Goal: Task Accomplishment & Management: Use online tool/utility

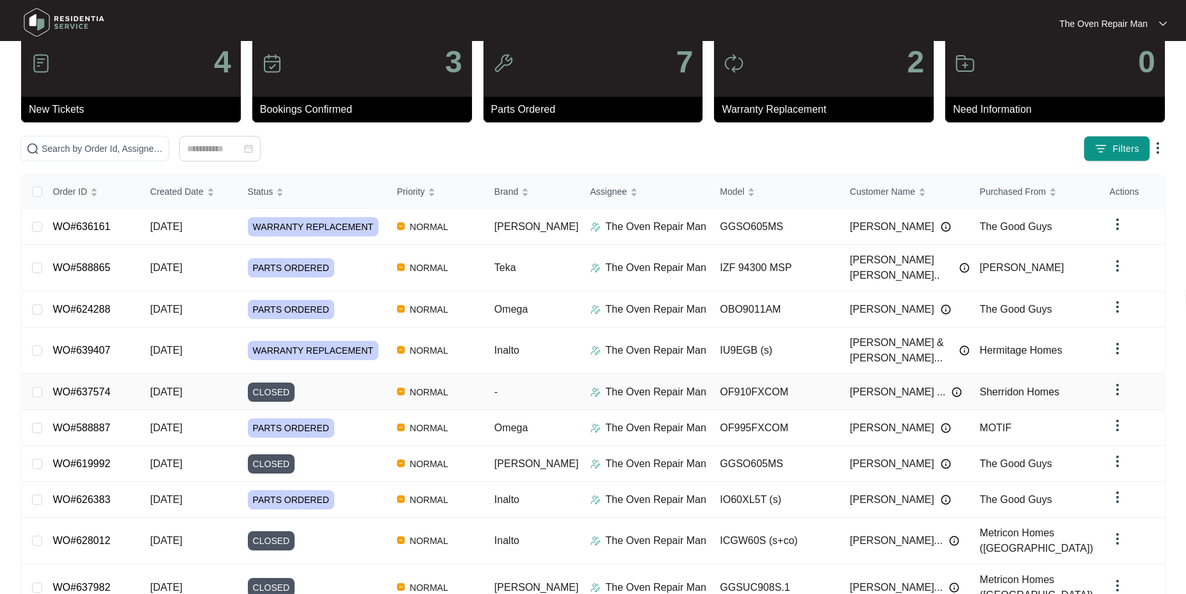
scroll to position [65, 0]
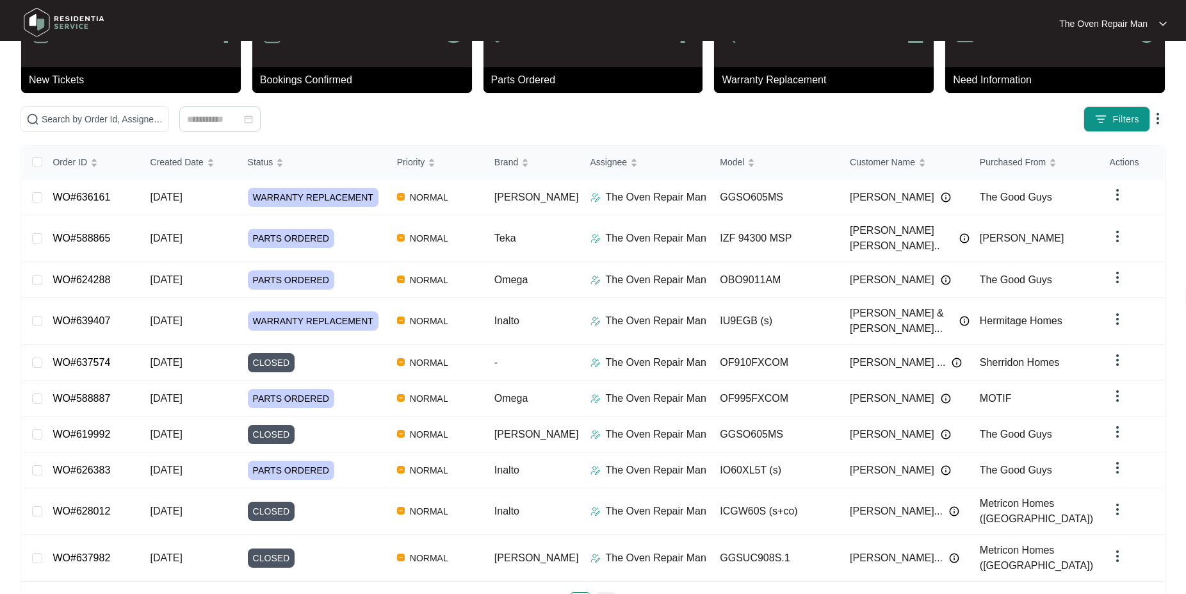
click at [599, 592] on link "2" at bounding box center [605, 601] width 19 height 19
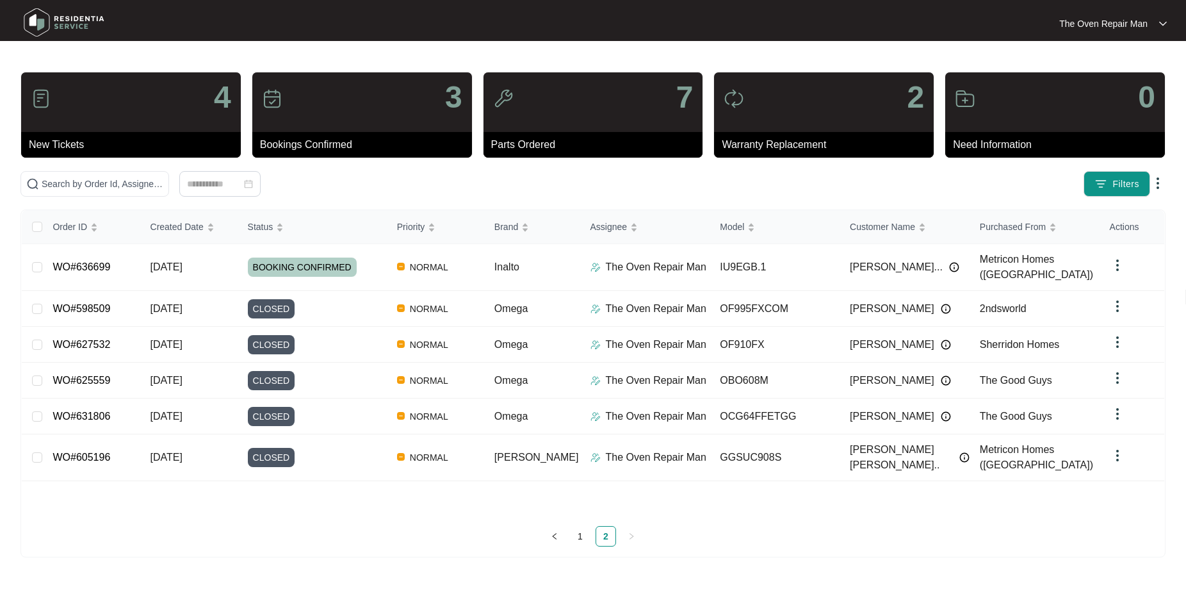
scroll to position [0, 0]
click at [97, 261] on link "WO#636699" at bounding box center [82, 266] width 58 height 11
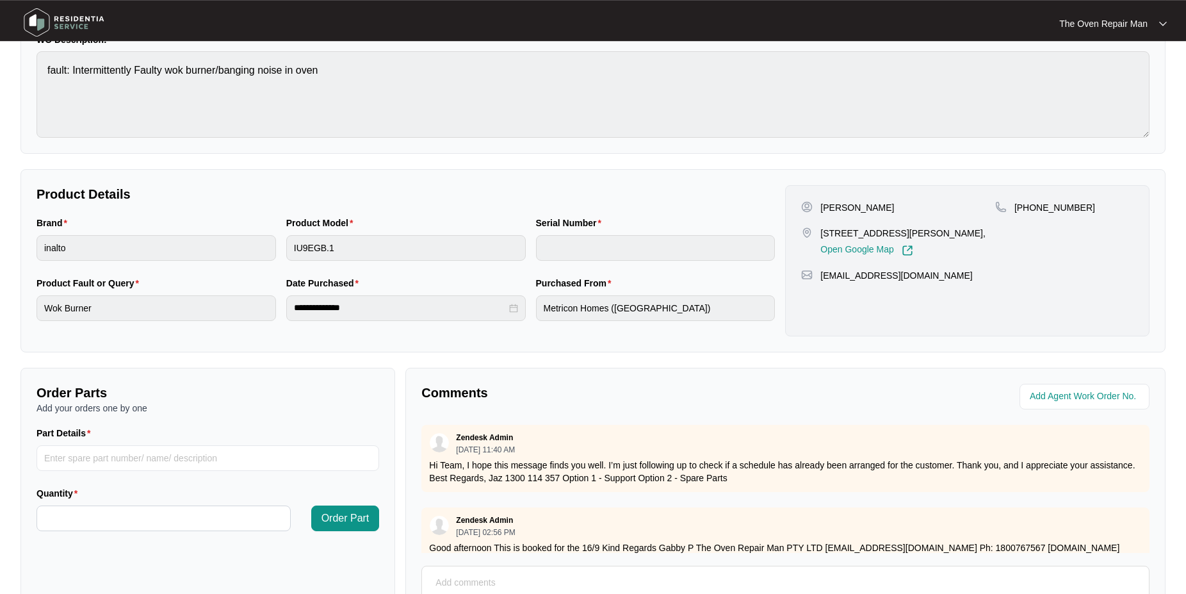
scroll to position [196, 0]
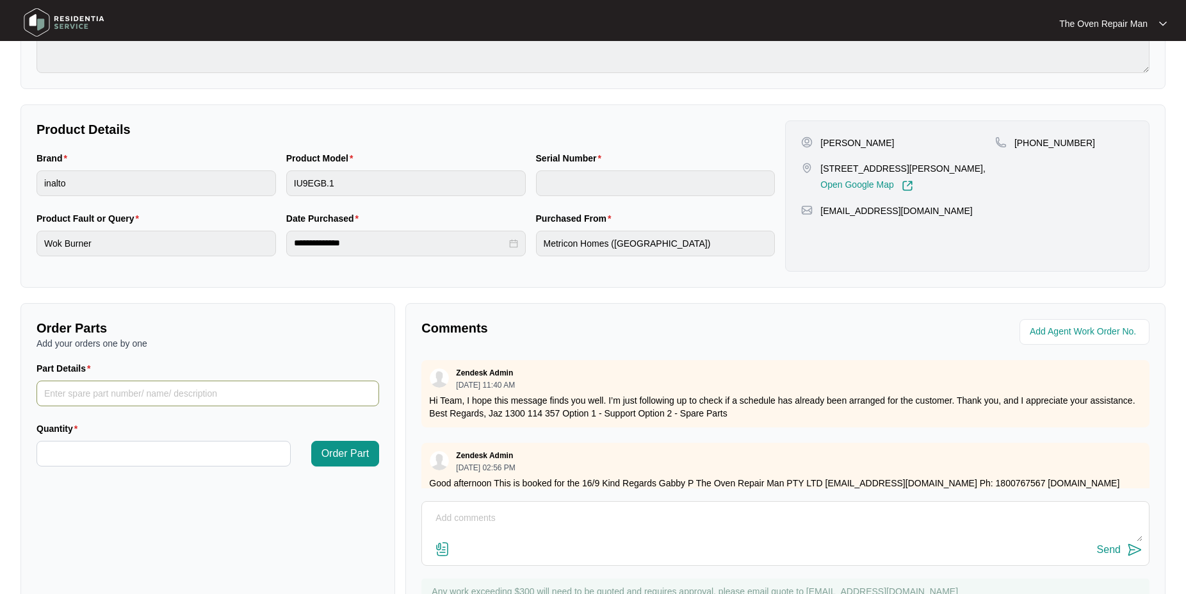
click at [144, 392] on input "Part Details" at bounding box center [207, 393] width 343 height 26
type input "Wok Thermocouple"
click at [133, 449] on input "Quantity" at bounding box center [163, 453] width 253 height 24
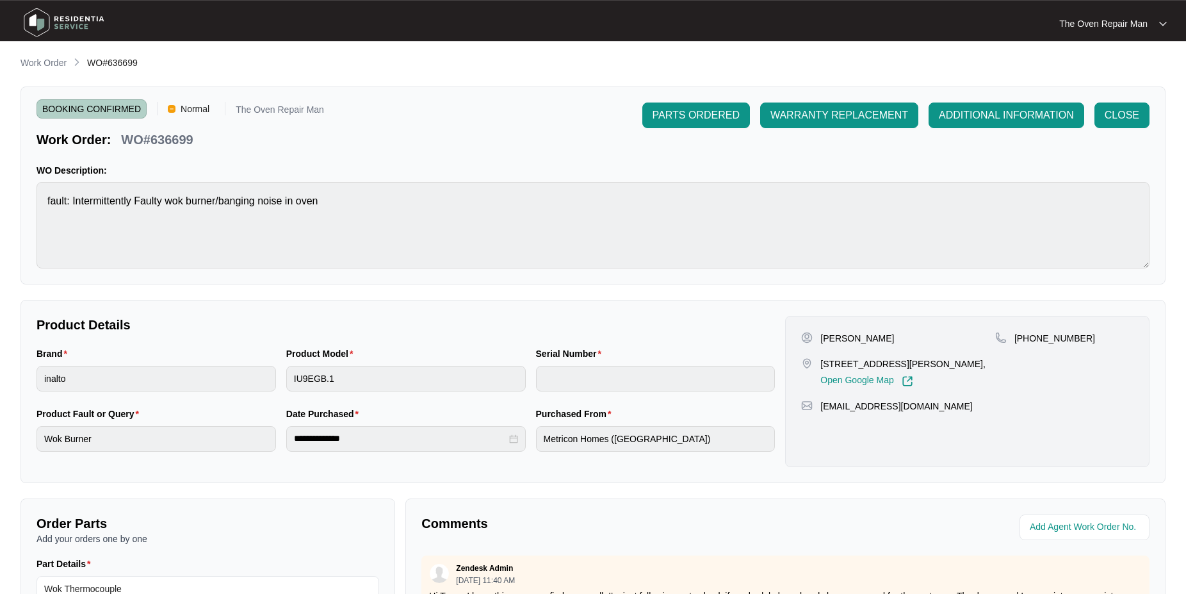
scroll to position [0, 0]
type input "*"
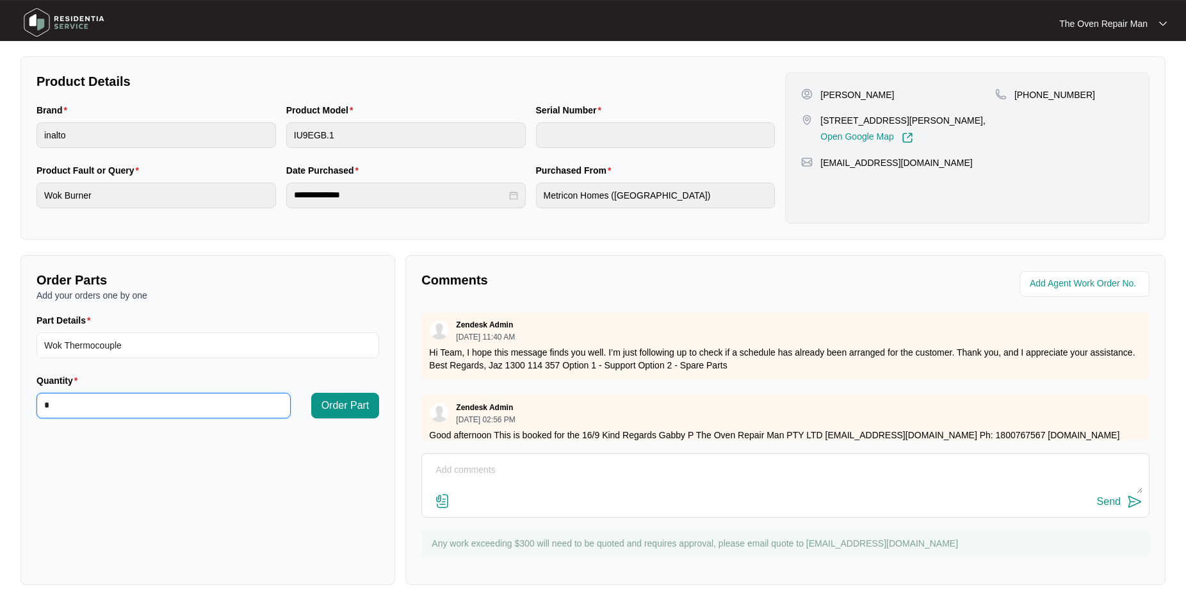
scroll to position [255, 0]
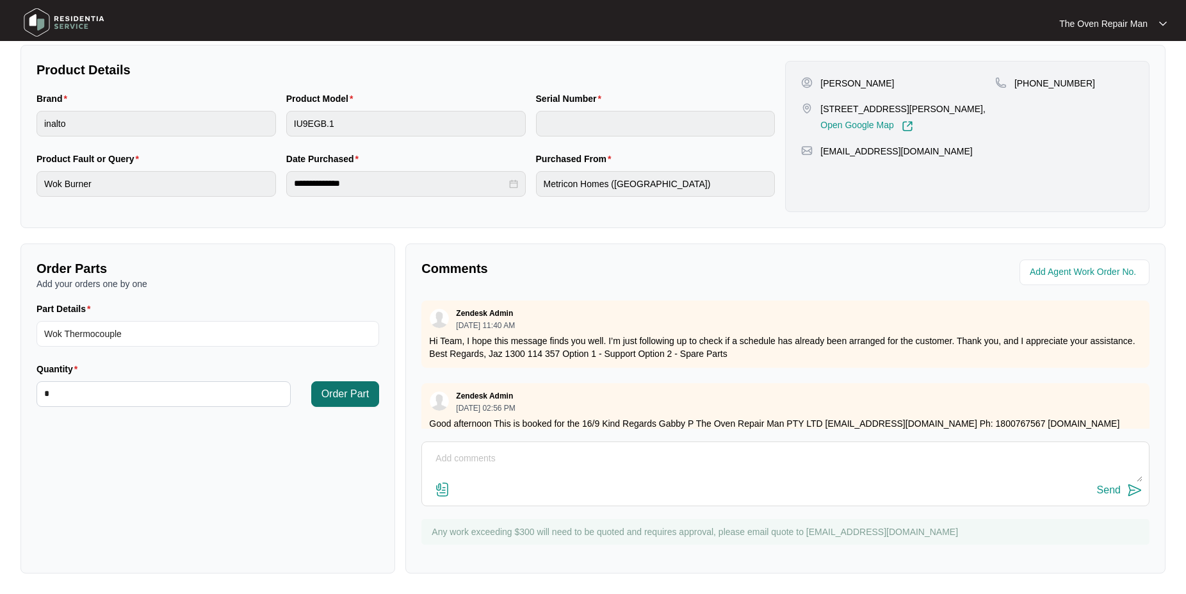
click at [346, 394] on span "Order Part" at bounding box center [345, 393] width 48 height 15
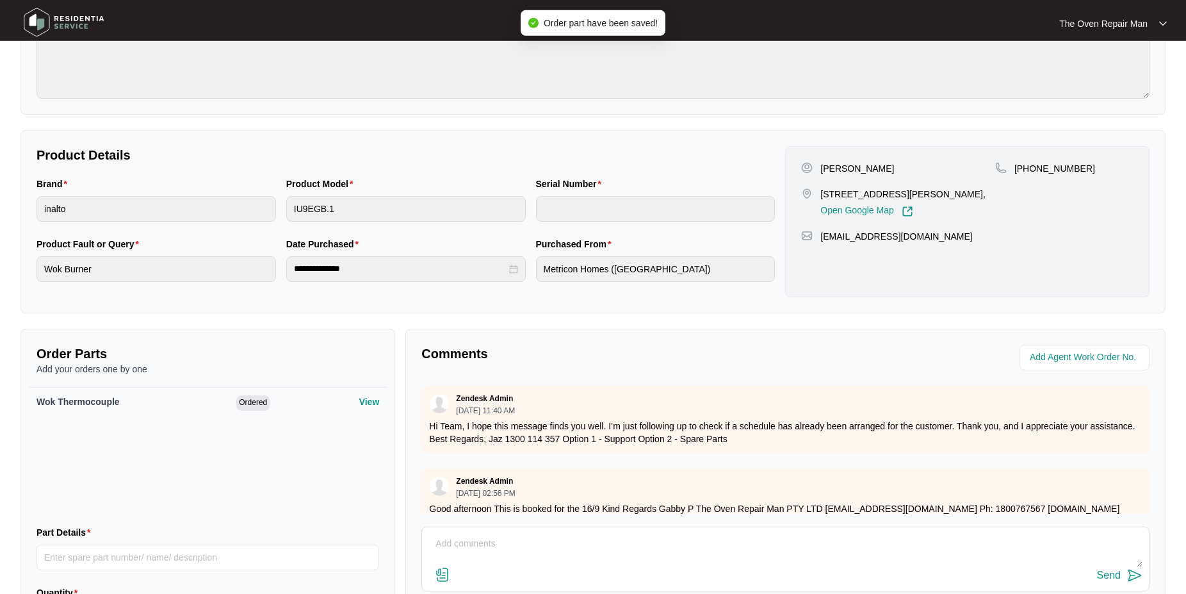
scroll to position [0, 0]
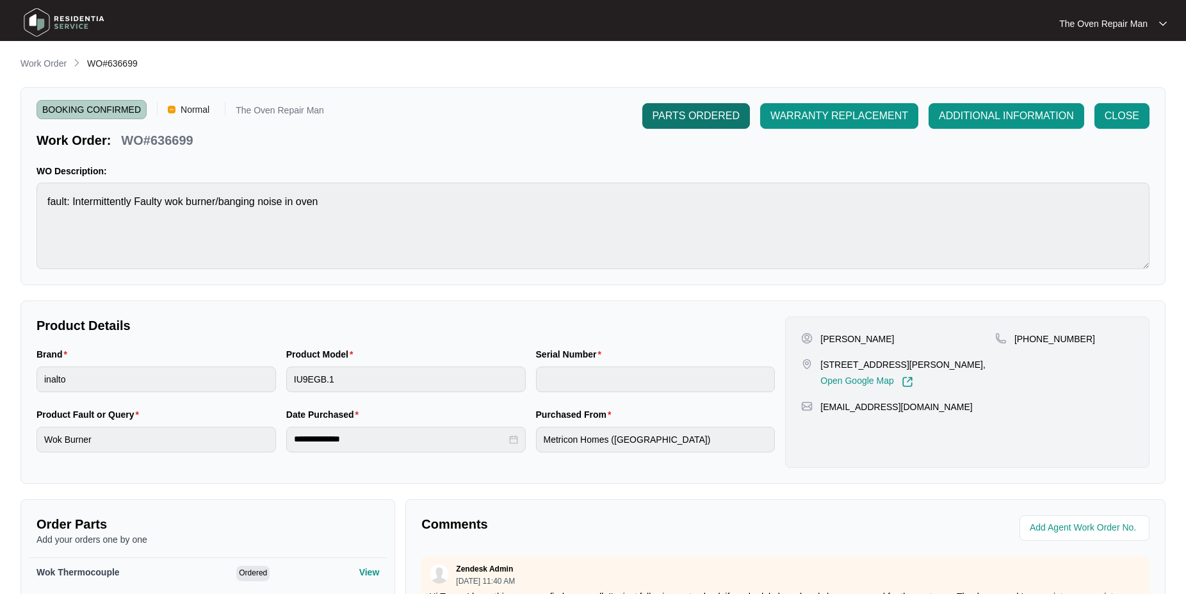
click at [654, 107] on button "PARTS ORDERED" at bounding box center [696, 116] width 108 height 26
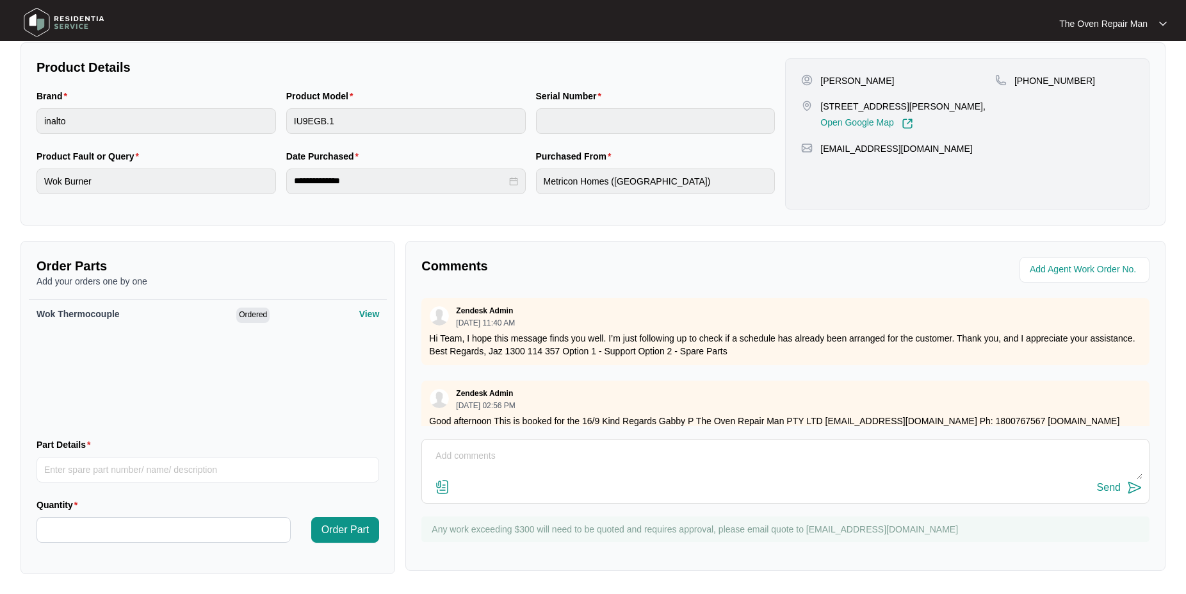
scroll to position [33, 0]
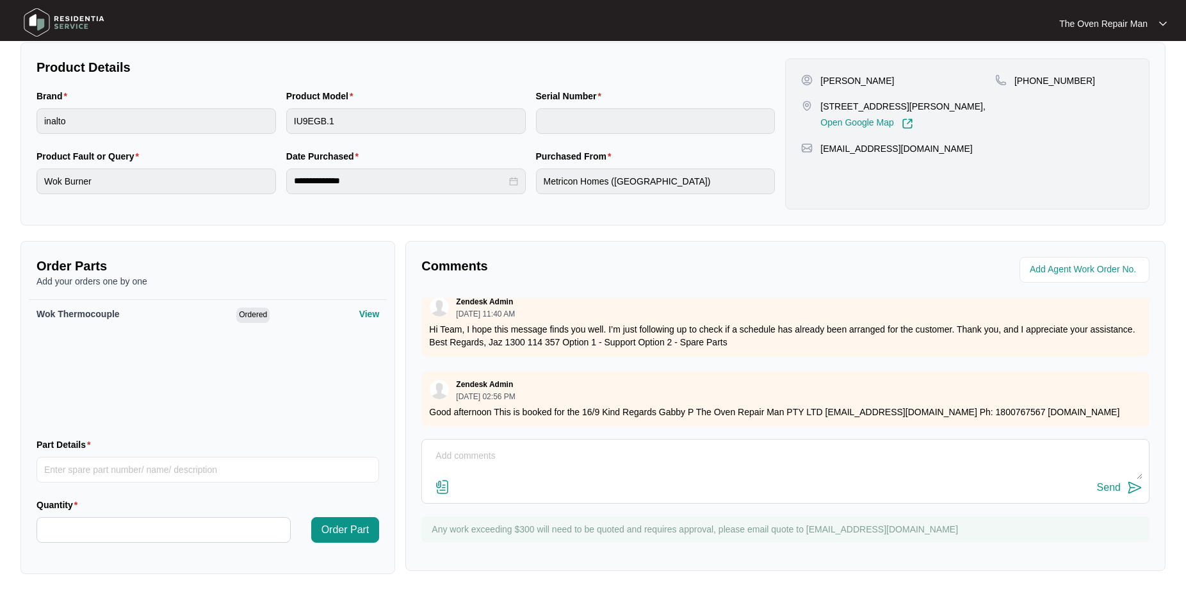
click at [547, 441] on div "Send" at bounding box center [785, 471] width 728 height 65
click at [534, 456] on textarea at bounding box center [785, 462] width 714 height 33
click at [532, 471] on textarea "Good Morning PO 11964K Address [STREET_ADDRESS]" at bounding box center [785, 462] width 714 height 33
click at [675, 469] on textarea "Good Morning PO 11964K Address [STREET_ADDRESS]" at bounding box center [785, 462] width 714 height 33
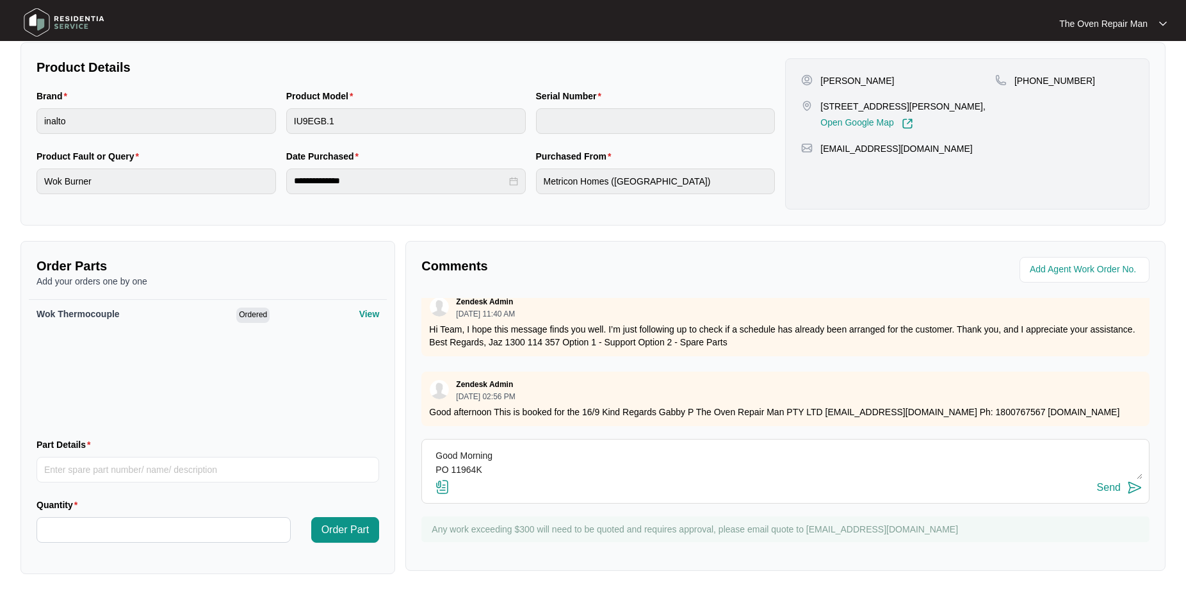
scroll to position [14, 0]
type textarea "Good Morning PO 11964K Address [STREET_ADDRESS] ( close 2.30pm Fridays"
click at [1129, 491] on img at bounding box center [1134, 487] width 15 height 15
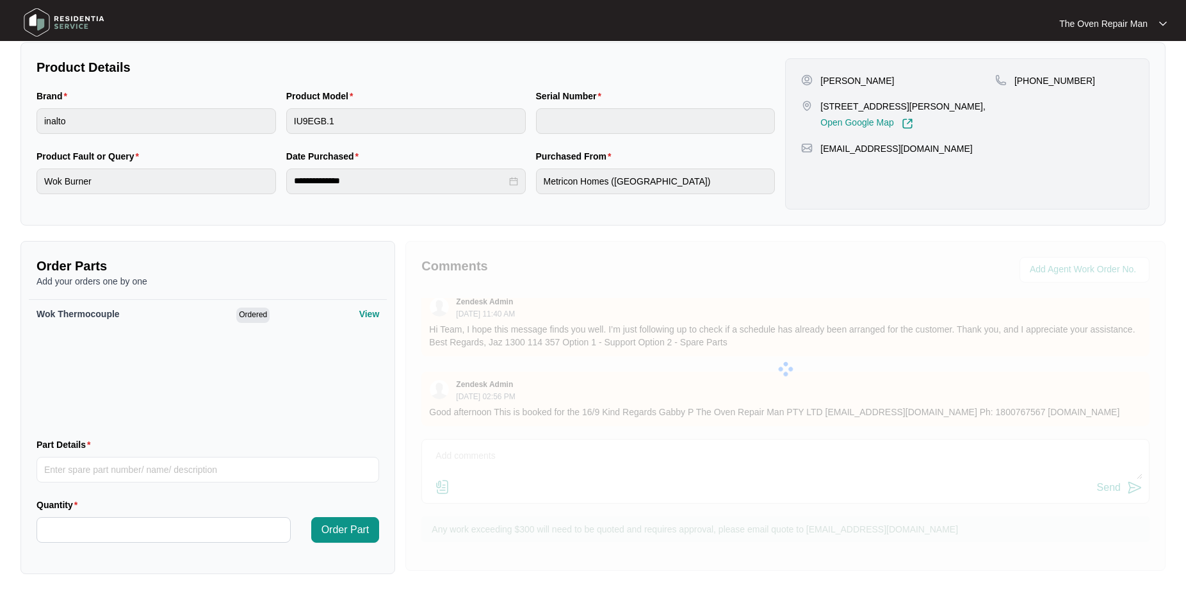
scroll to position [0, 0]
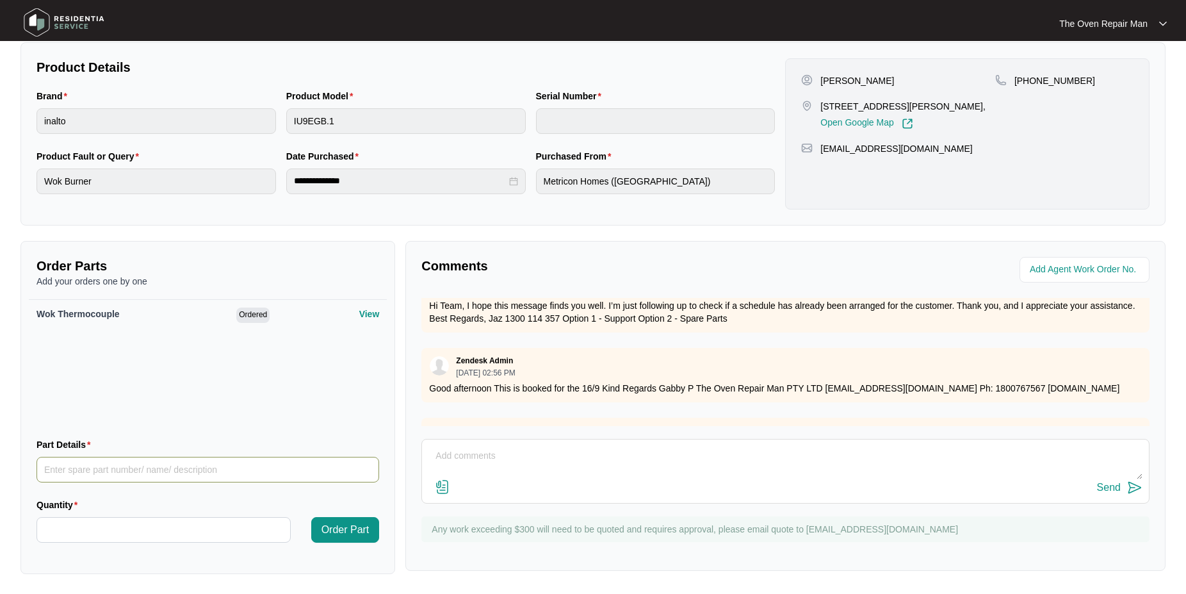
click at [153, 473] on input "Part Details" at bounding box center [207, 470] width 343 height 26
type input "1"
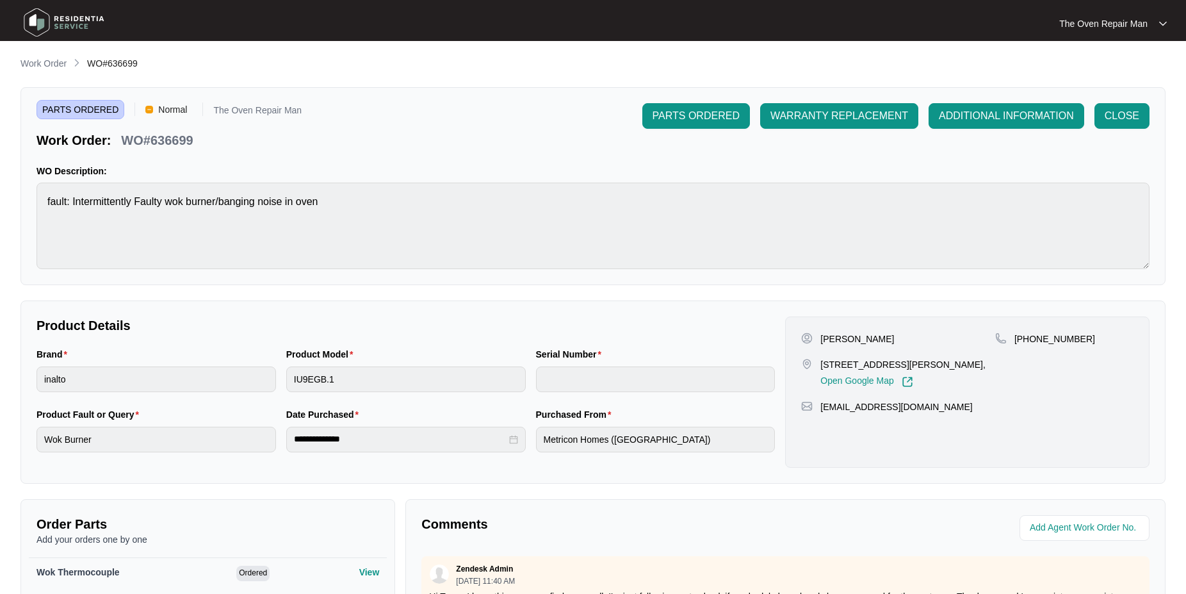
scroll to position [33, 0]
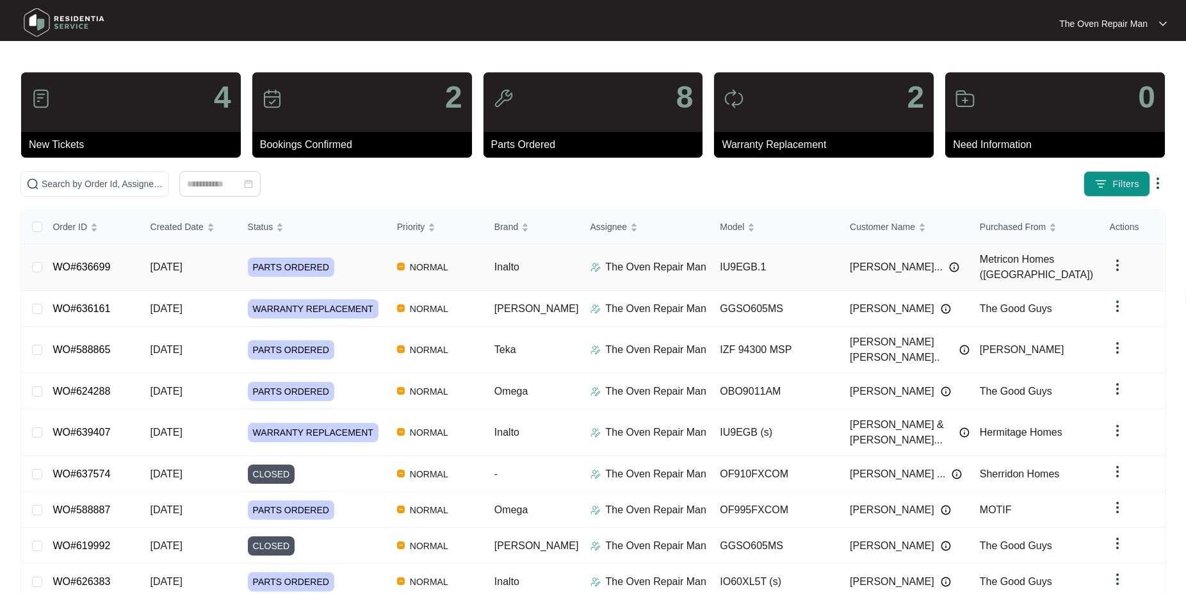
click at [97, 264] on link "WO#636699" at bounding box center [82, 266] width 58 height 11
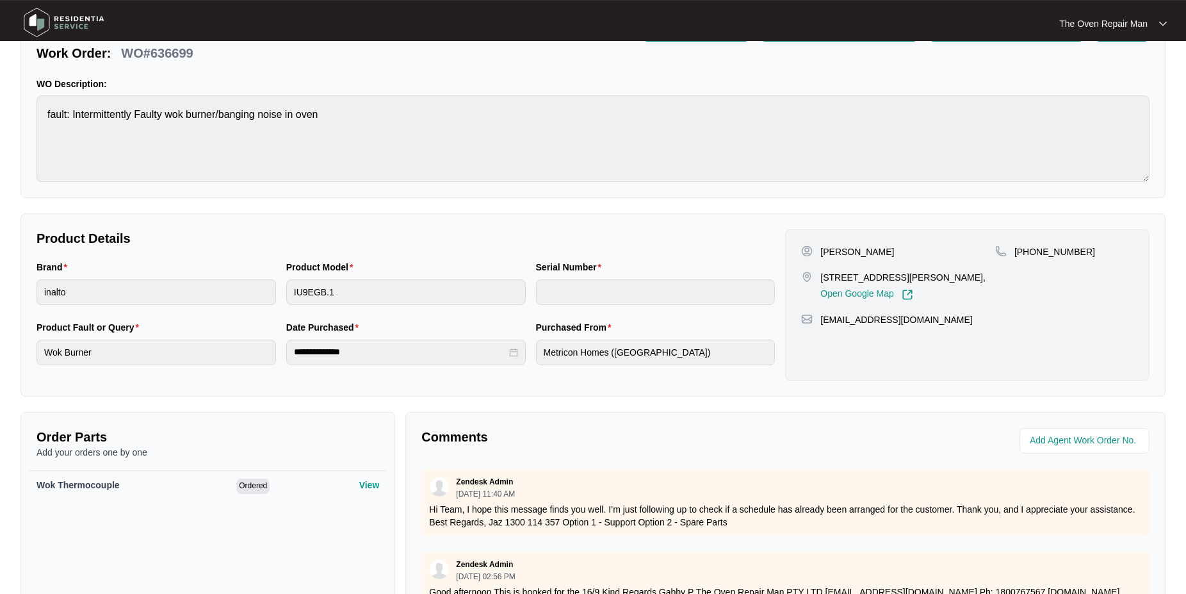
scroll to position [131, 0]
